Goal: Transaction & Acquisition: Purchase product/service

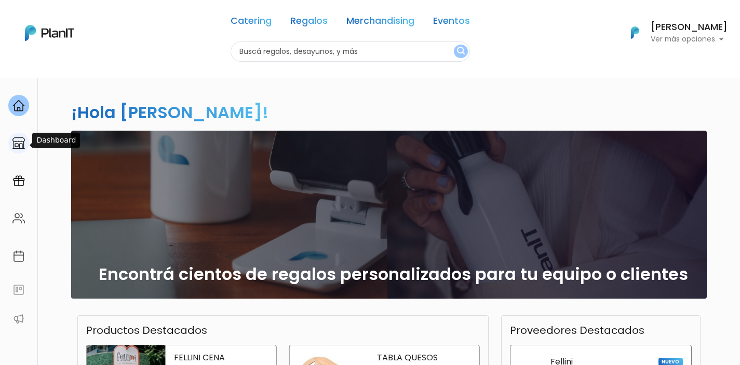
click at [13, 138] on img at bounding box center [18, 143] width 12 height 12
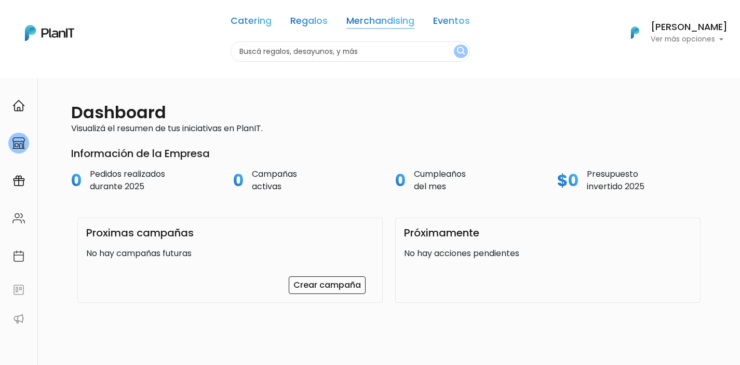
click at [370, 22] on link "Merchandising" at bounding box center [380, 23] width 68 height 12
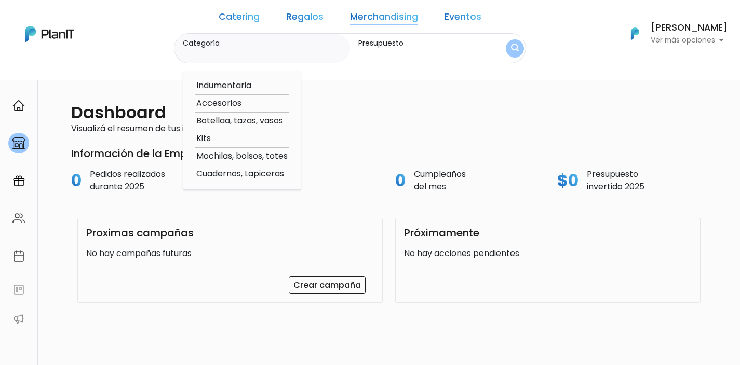
click at [221, 139] on option "Kits" at bounding box center [241, 138] width 93 height 13
type input "Kits"
type input "$0 - $1000"
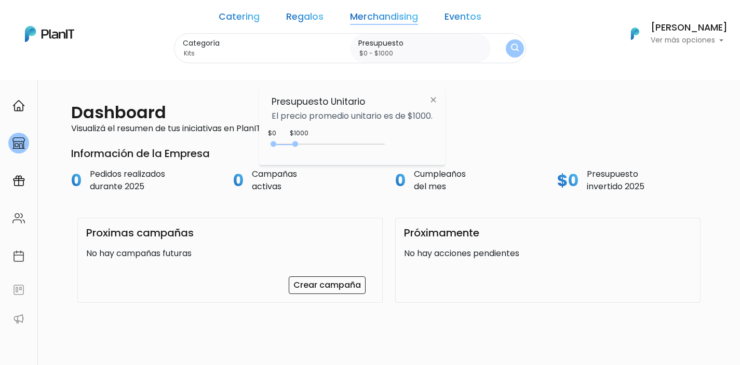
click at [434, 99] on img at bounding box center [432, 99] width 19 height 19
